Goal: Check status: Check status

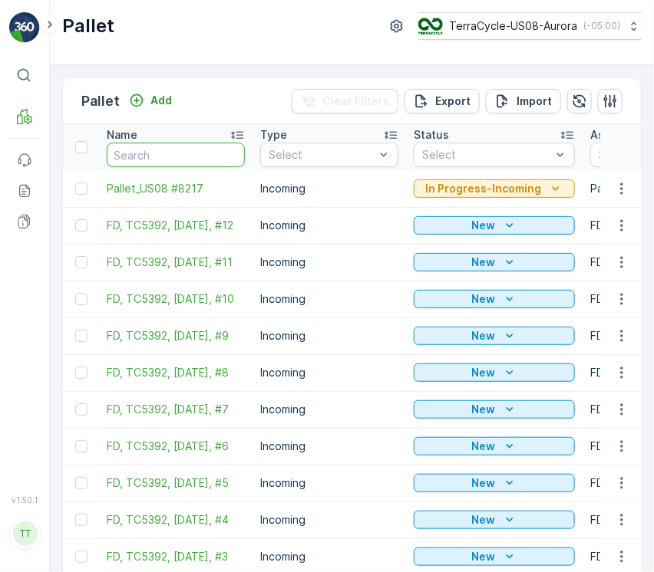
click at [167, 160] on input "text" at bounding box center [176, 155] width 138 height 25
paste input "Pallet_US08 #4744"
type input "Pallet_US08 #4744"
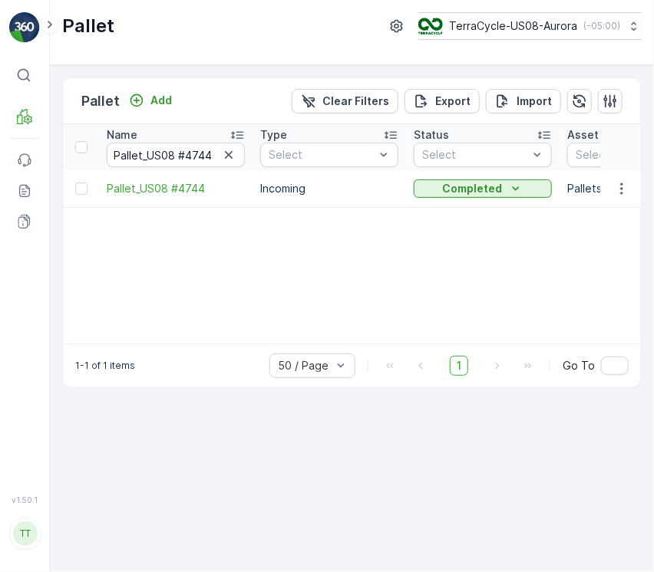
click at [153, 189] on span "Pallet_US08 #4744" at bounding box center [176, 188] width 138 height 15
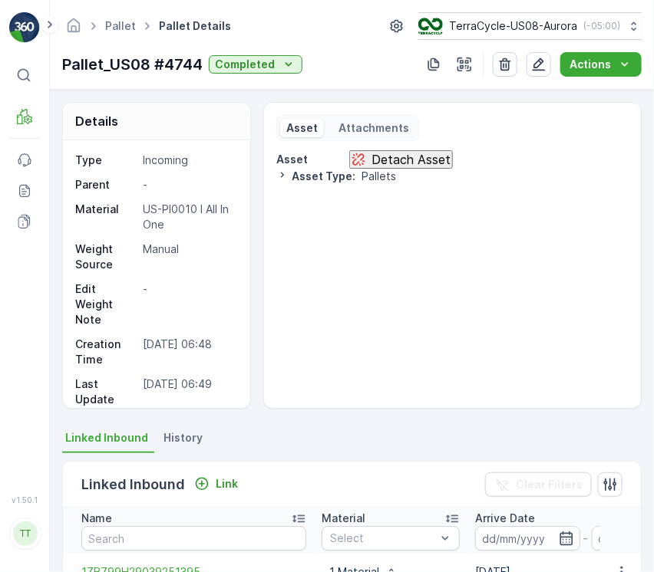
click at [184, 443] on span "History" at bounding box center [182, 437] width 39 height 15
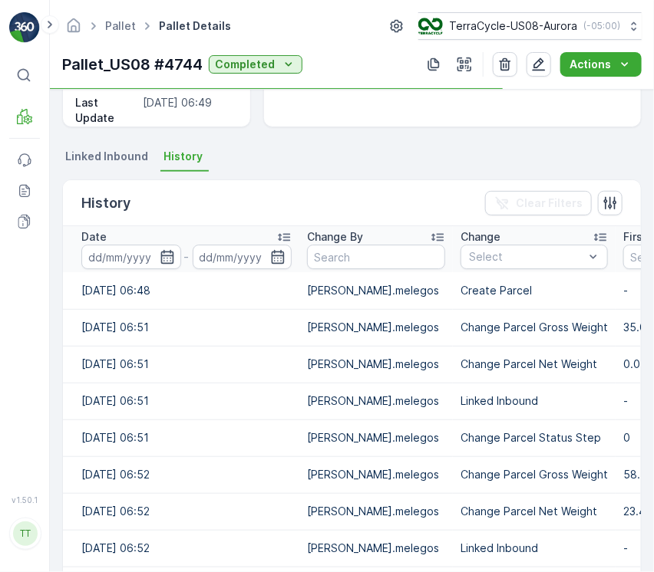
scroll to position [276, 0]
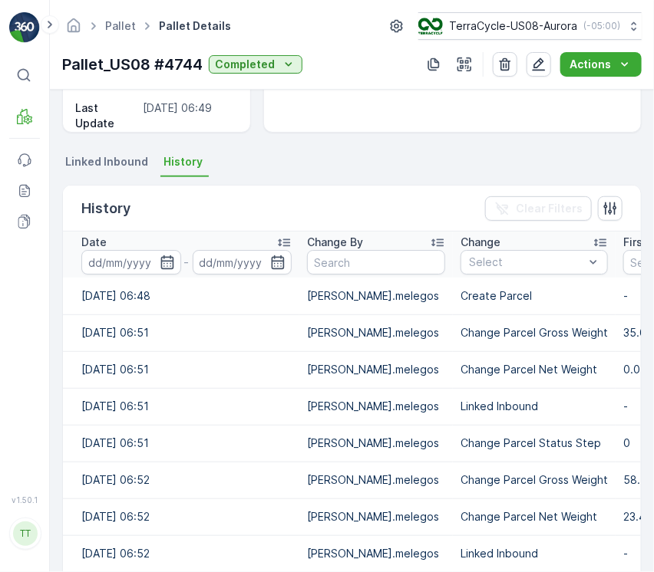
click at [252, 236] on div "Date" at bounding box center [186, 242] width 210 height 15
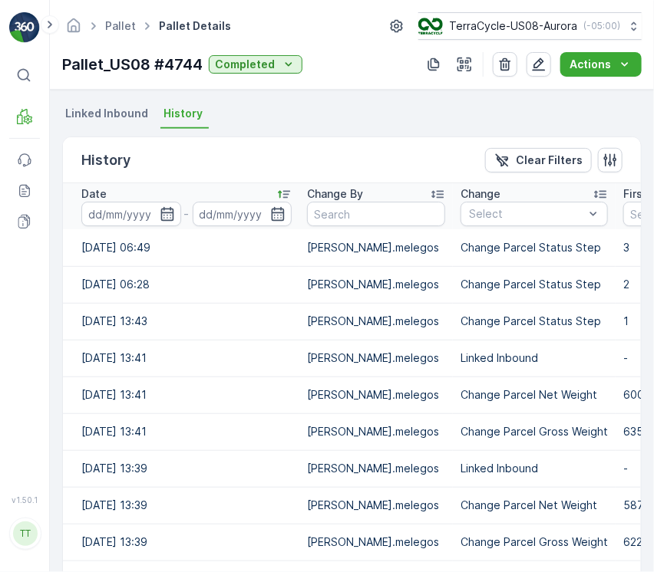
scroll to position [291, 0]
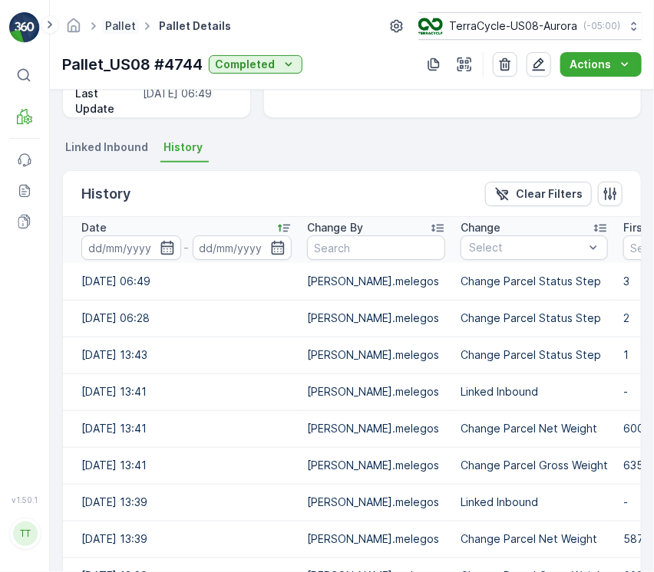
click at [110, 21] on link "Pallet" at bounding box center [120, 25] width 31 height 13
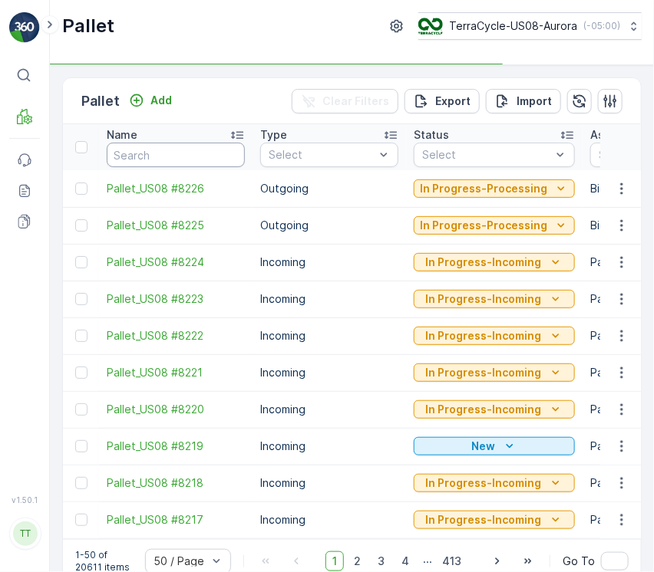
click at [135, 153] on input "text" at bounding box center [176, 155] width 138 height 25
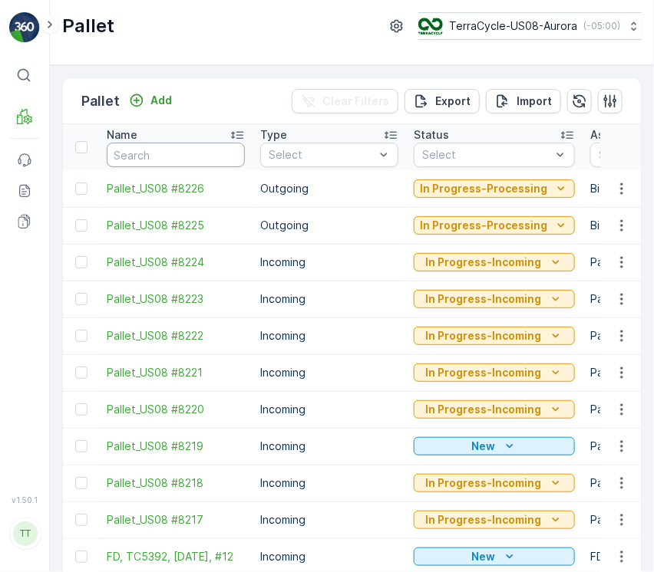
click at [176, 145] on input "text" at bounding box center [176, 155] width 138 height 25
paste input "Pallet_US08 #4570"
type input "Pallet_US08 #4570"
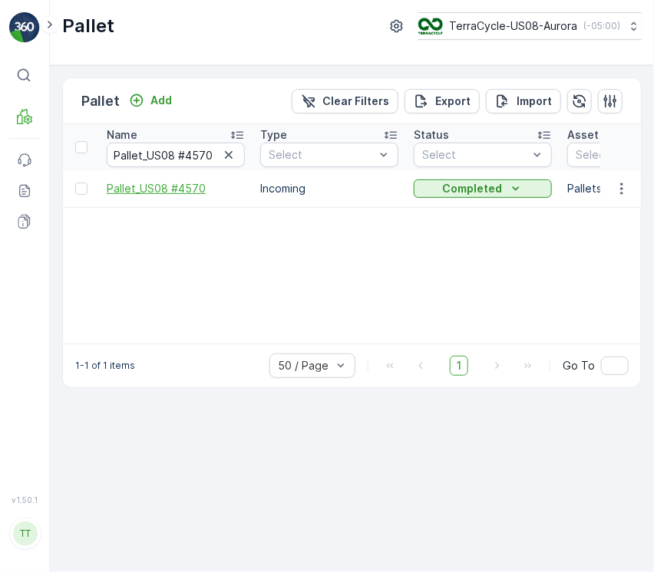
click at [181, 188] on span "Pallet_US08 #4570" at bounding box center [176, 188] width 138 height 15
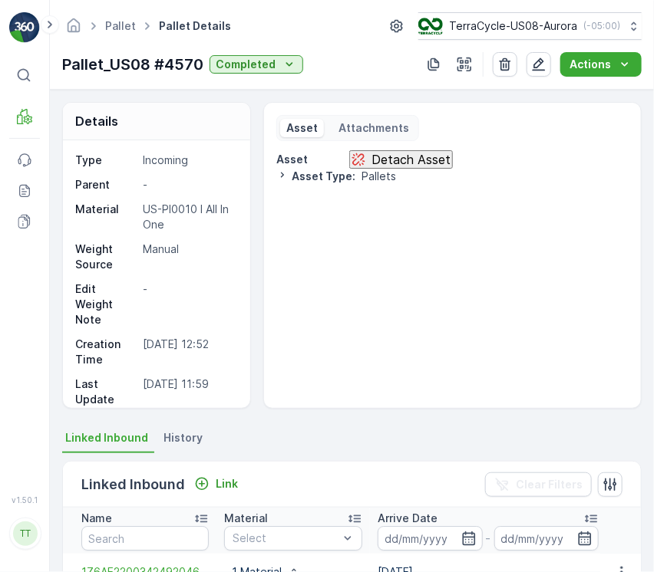
click at [169, 440] on span "History" at bounding box center [182, 437] width 39 height 15
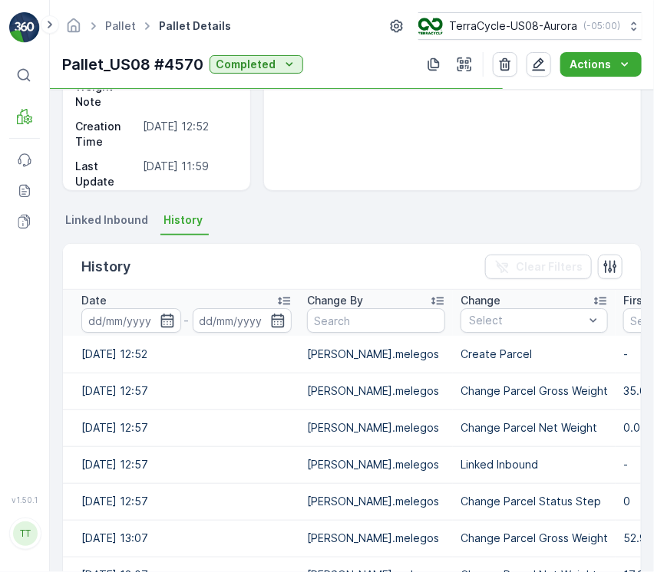
scroll to position [216, 0]
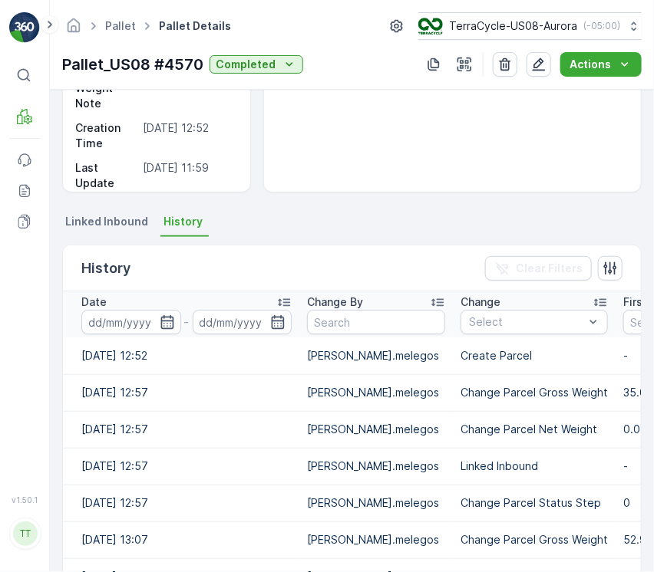
click at [252, 303] on div "Date" at bounding box center [186, 302] width 210 height 15
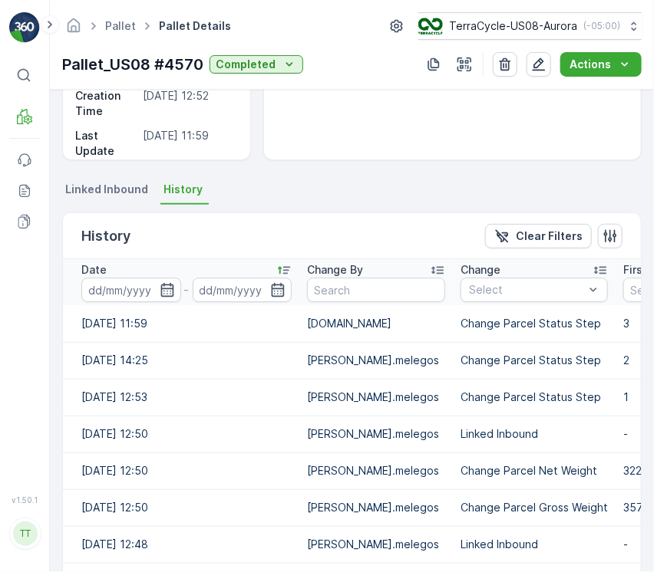
scroll to position [243, 0]
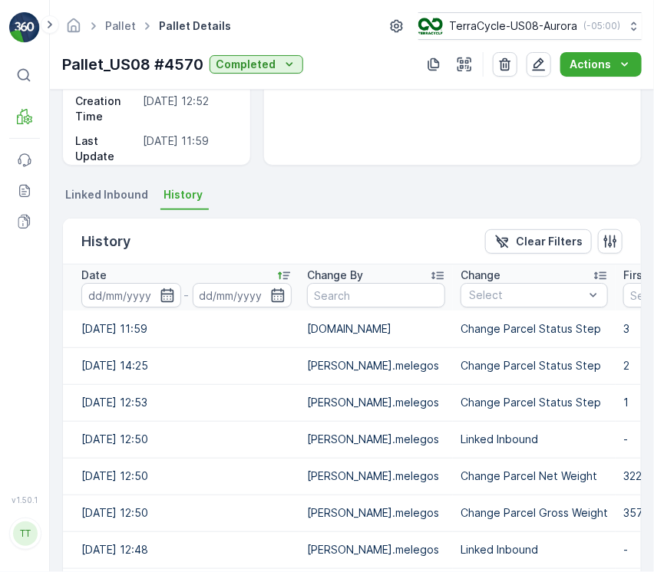
drag, startPoint x: 256, startPoint y: 396, endPoint x: 231, endPoint y: 434, distance: 44.9
drag, startPoint x: 231, startPoint y: 434, endPoint x: 228, endPoint y: 506, distance: 73.0
drag, startPoint x: 228, startPoint y: 506, endPoint x: 226, endPoint y: 498, distance: 8.7
click at [113, 26] on link "Pallet" at bounding box center [120, 25] width 31 height 13
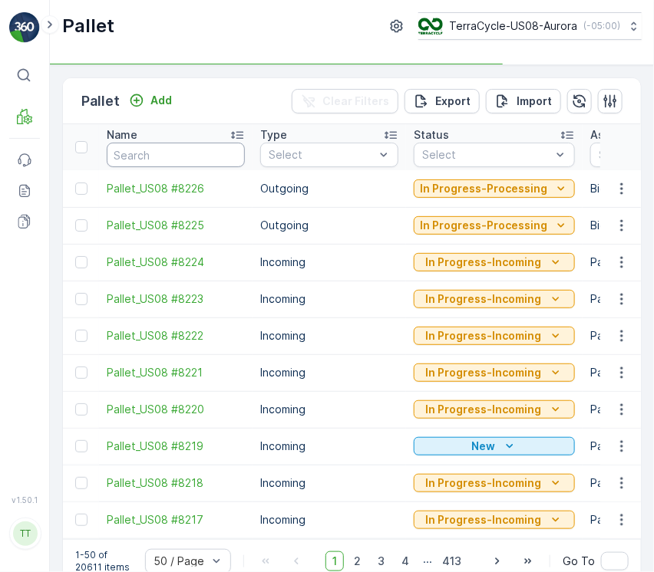
click at [131, 158] on input "text" at bounding box center [176, 155] width 138 height 25
paste input "Pallet_US08 #4570"
type input "Pallet_US08 #4570"
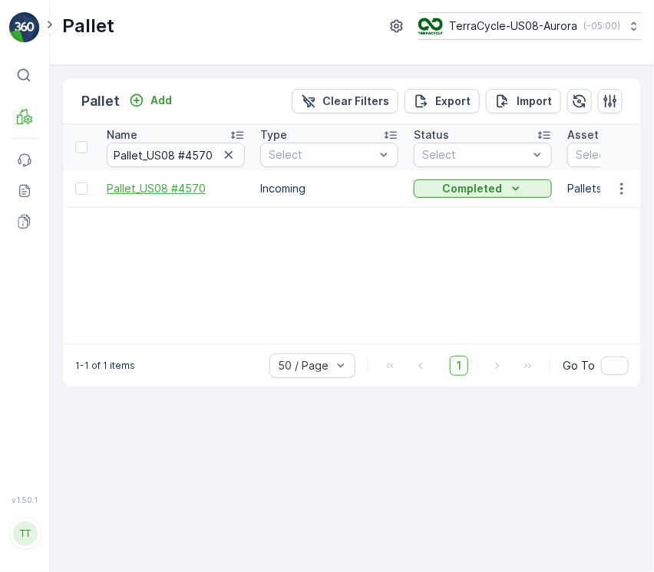
click at [143, 186] on span "Pallet_US08 #4570" at bounding box center [176, 188] width 138 height 15
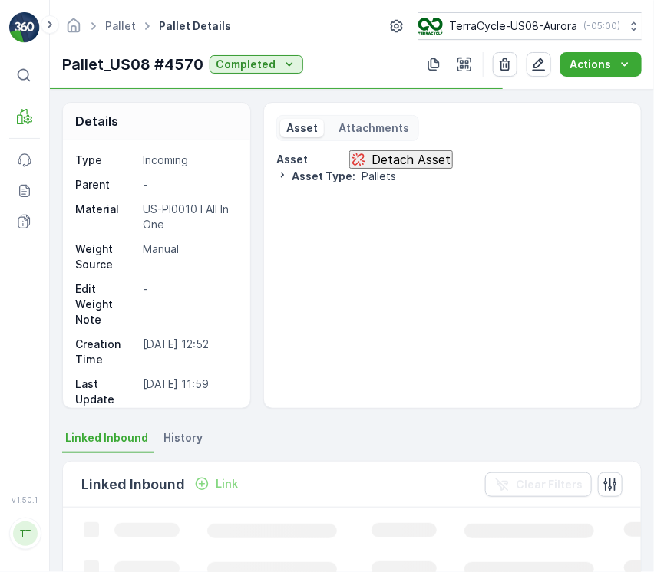
click at [167, 447] on li "History" at bounding box center [184, 440] width 48 height 26
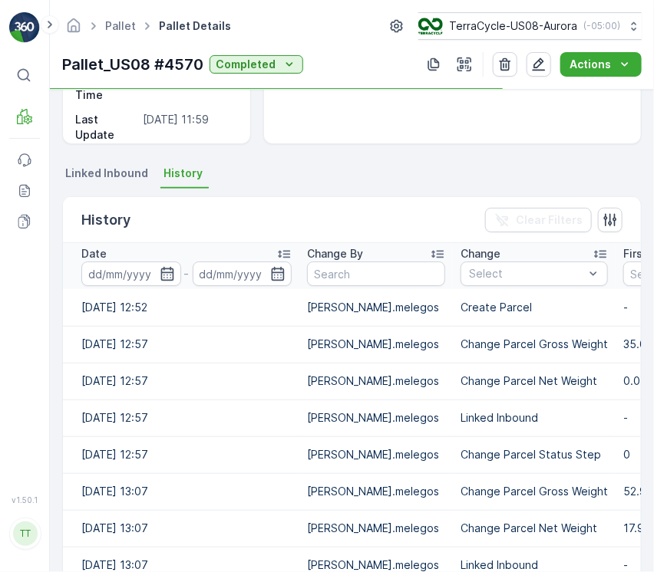
scroll to position [265, 0]
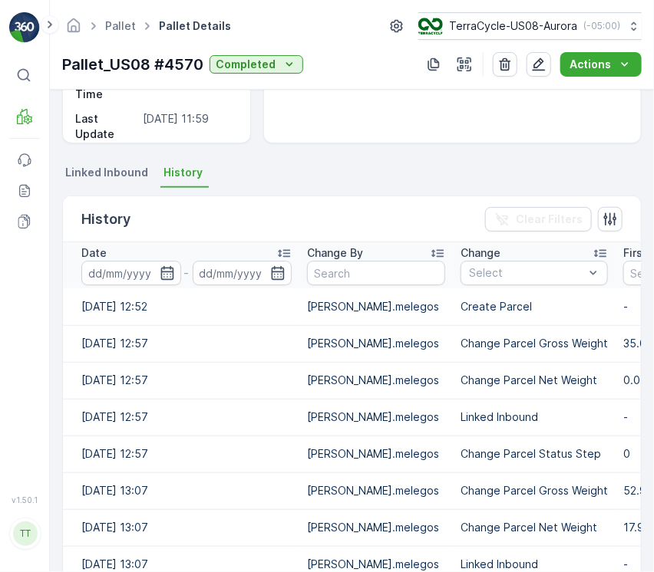
click at [263, 248] on div "Date" at bounding box center [186, 253] width 210 height 15
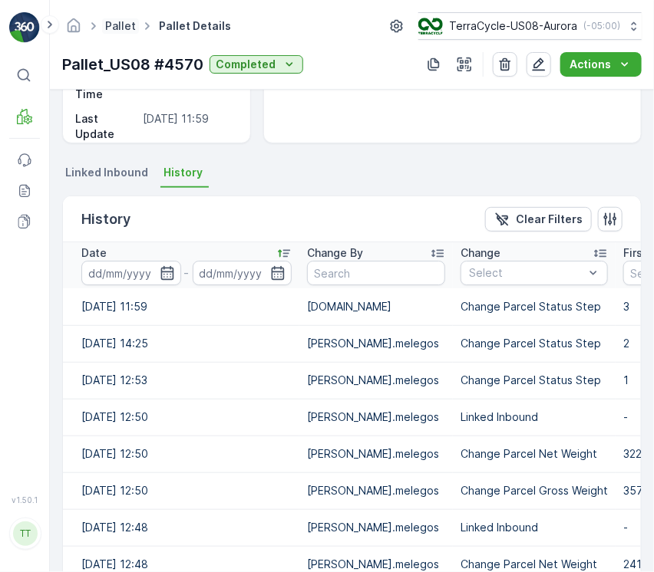
click at [117, 25] on link "Pallet" at bounding box center [120, 25] width 31 height 13
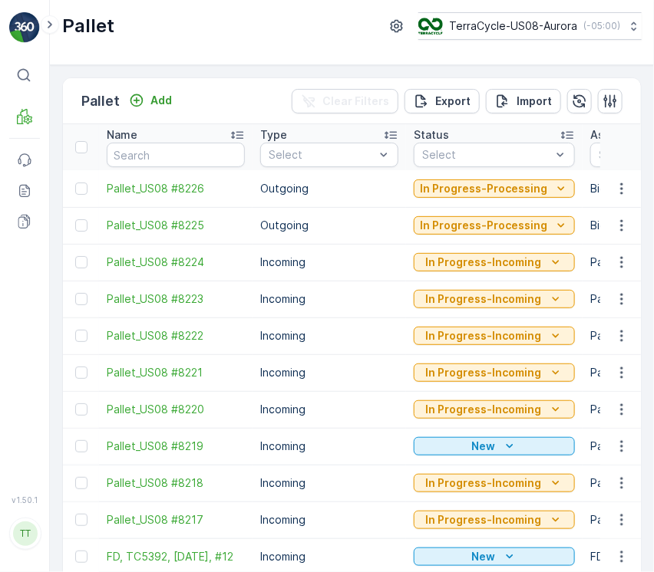
paste input "Pallet_US08 #4580"
click at [150, 147] on input "text" at bounding box center [176, 155] width 138 height 25
type input "Pallet_US08 #4580"
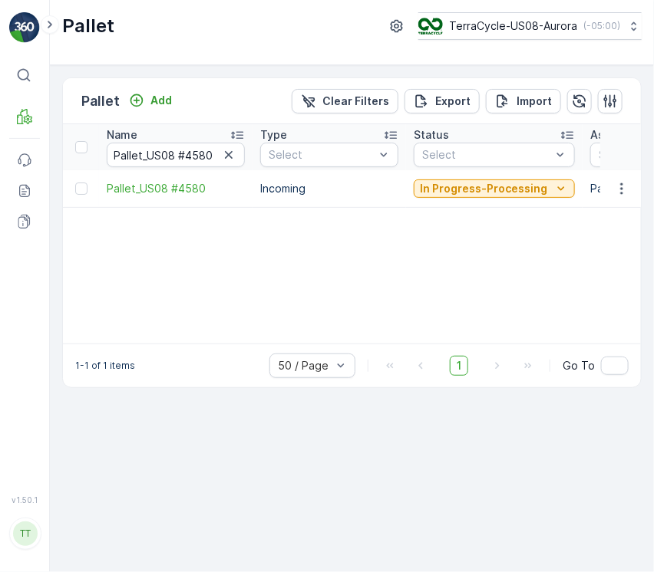
click at [187, 199] on td "Pallet_US08 #4580" at bounding box center [175, 188] width 153 height 37
click at [187, 181] on span "Pallet_US08 #4580" at bounding box center [176, 188] width 138 height 15
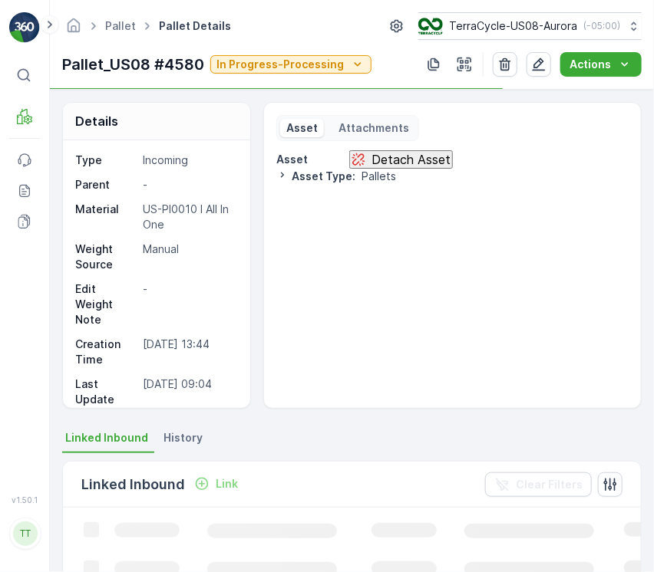
click at [187, 443] on span "History" at bounding box center [182, 437] width 39 height 15
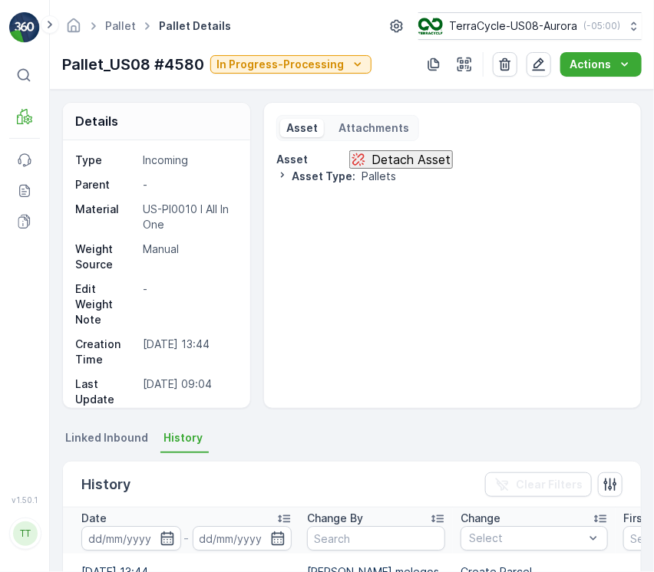
click at [242, 516] on div "Date" at bounding box center [186, 518] width 210 height 15
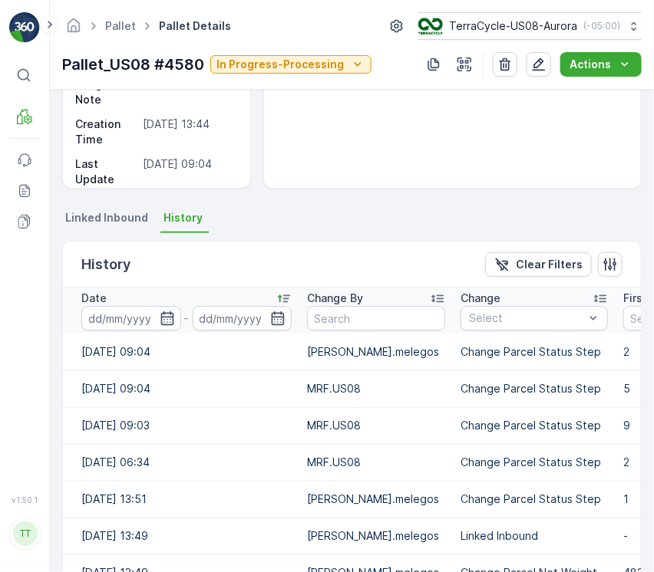
scroll to position [282, 0]
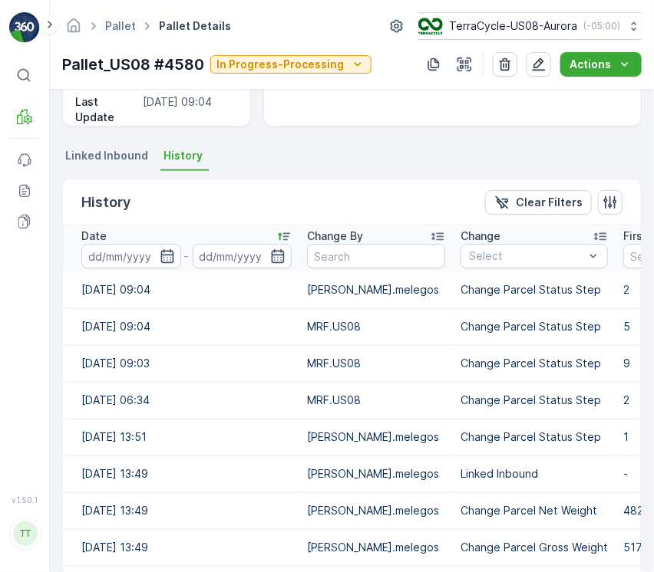
click at [121, 33] on span "Pallet" at bounding box center [120, 25] width 37 height 15
click at [123, 21] on link "Pallet" at bounding box center [120, 25] width 31 height 13
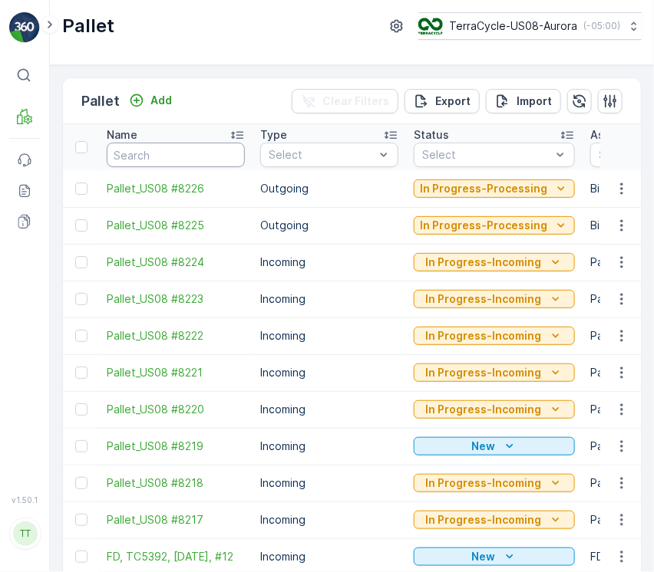
paste input "Pallet_US08 #4488"
click at [153, 150] on input "text" at bounding box center [176, 155] width 138 height 25
type input "Pallet_US08 #4488"
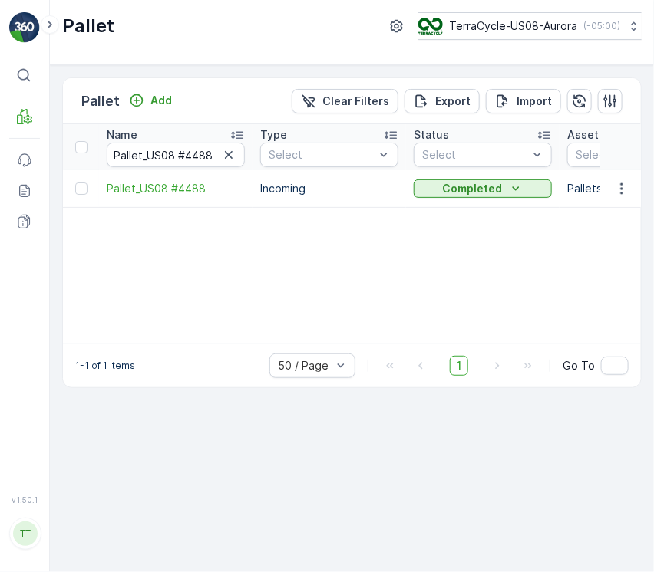
click at [147, 199] on td "Pallet_US08 #4488" at bounding box center [175, 188] width 153 height 37
click at [177, 193] on span "Pallet_US08 #4488" at bounding box center [176, 188] width 138 height 15
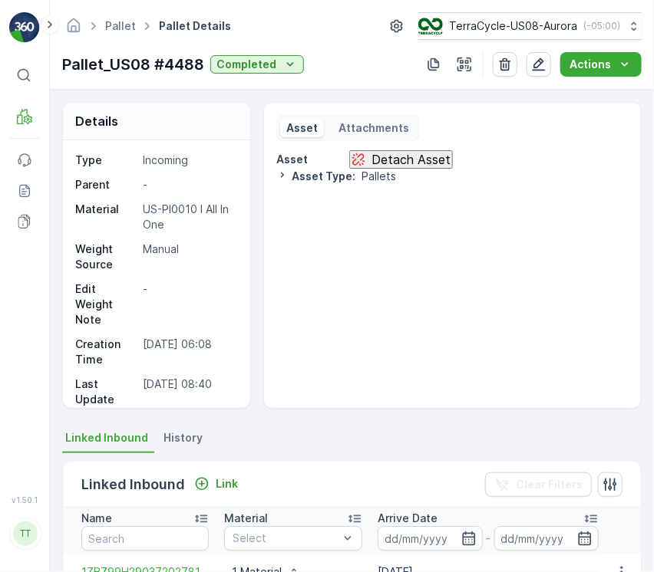
click at [186, 434] on span "History" at bounding box center [182, 437] width 39 height 15
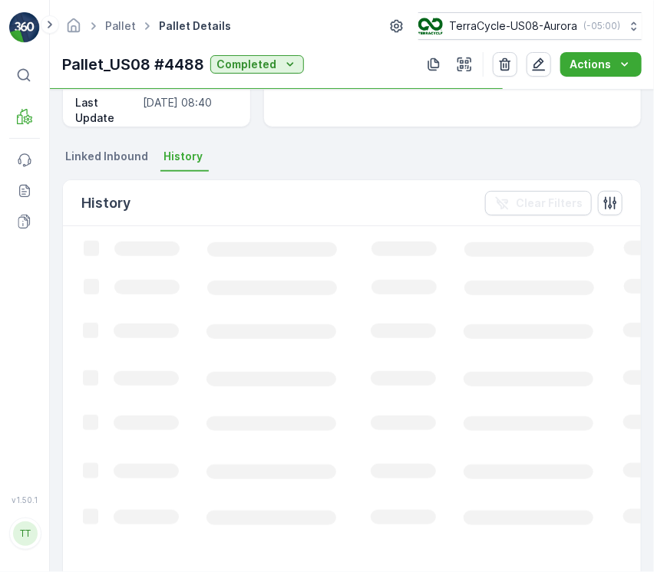
scroll to position [308, 0]
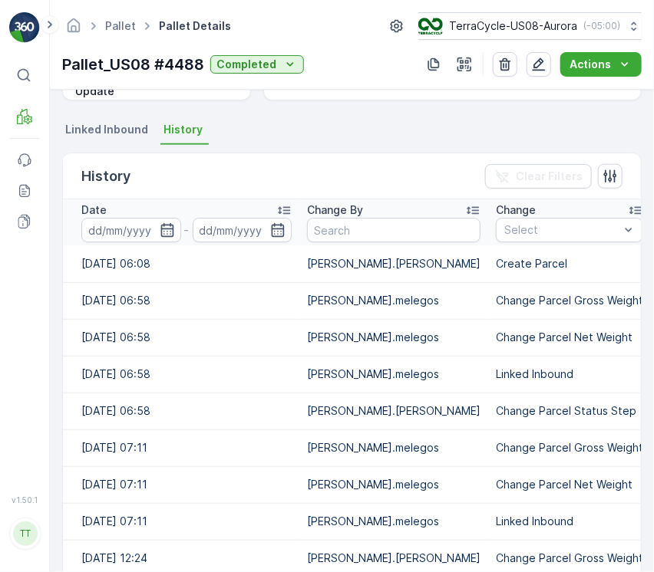
click at [253, 206] on div "Date" at bounding box center [186, 210] width 210 height 15
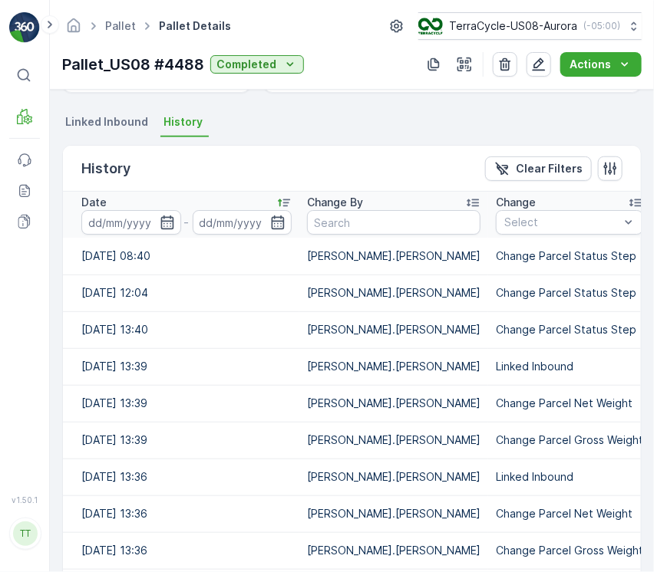
scroll to position [317, 0]
